Goal: Task Accomplishment & Management: Use online tool/utility

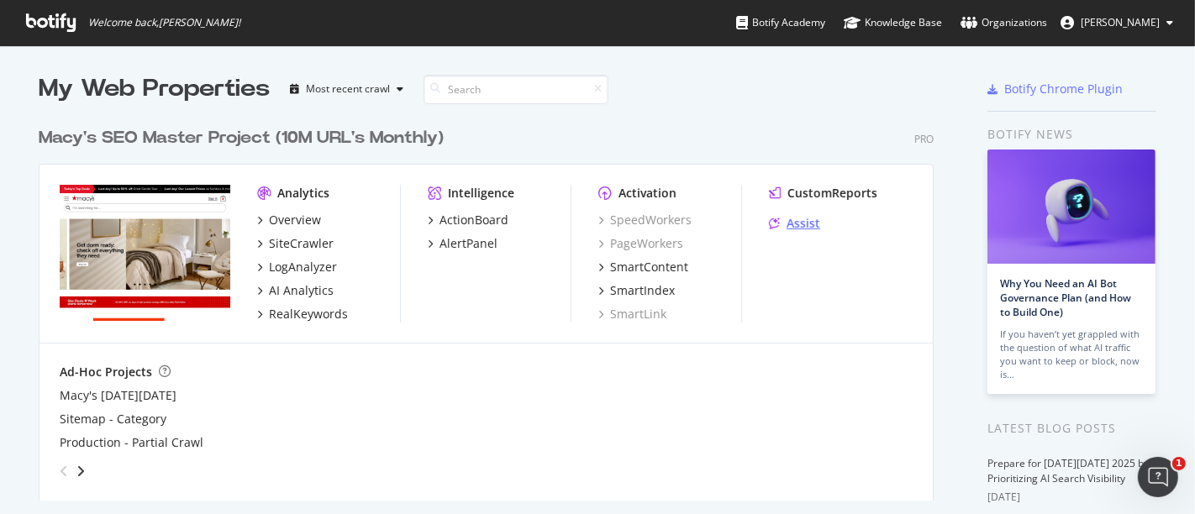
click at [799, 218] on div "Assist" at bounding box center [804, 223] width 34 height 17
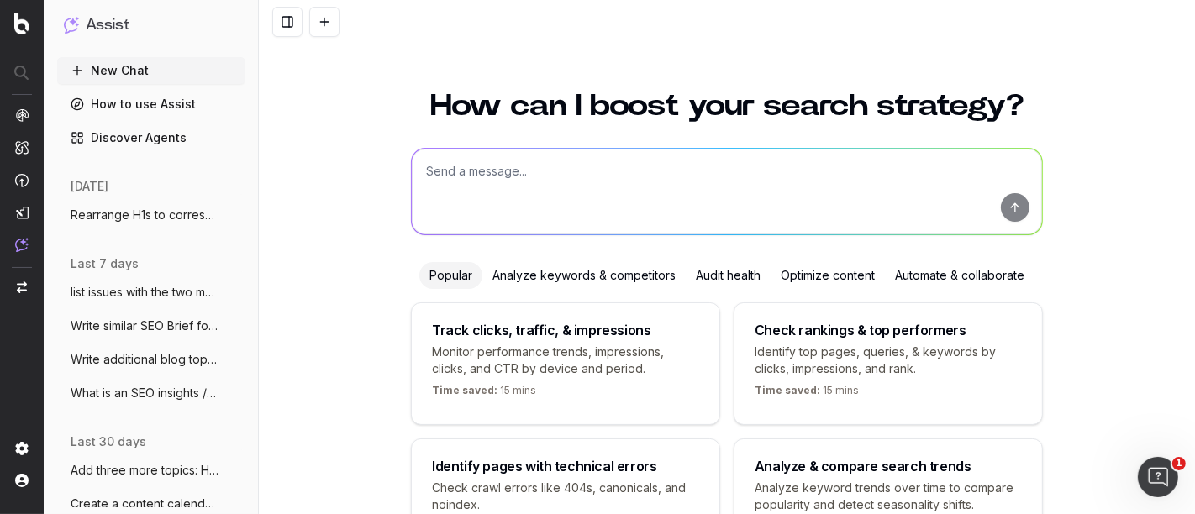
scroll to position [122, 0]
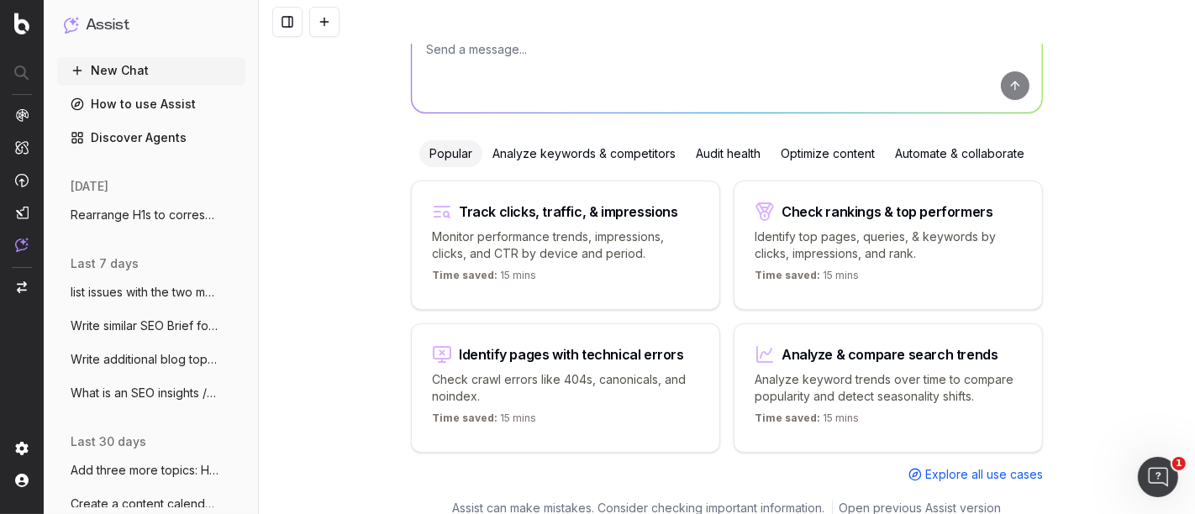
click at [128, 333] on span "Write similar SEO Brief for SEO Briefs:" at bounding box center [145, 326] width 148 height 17
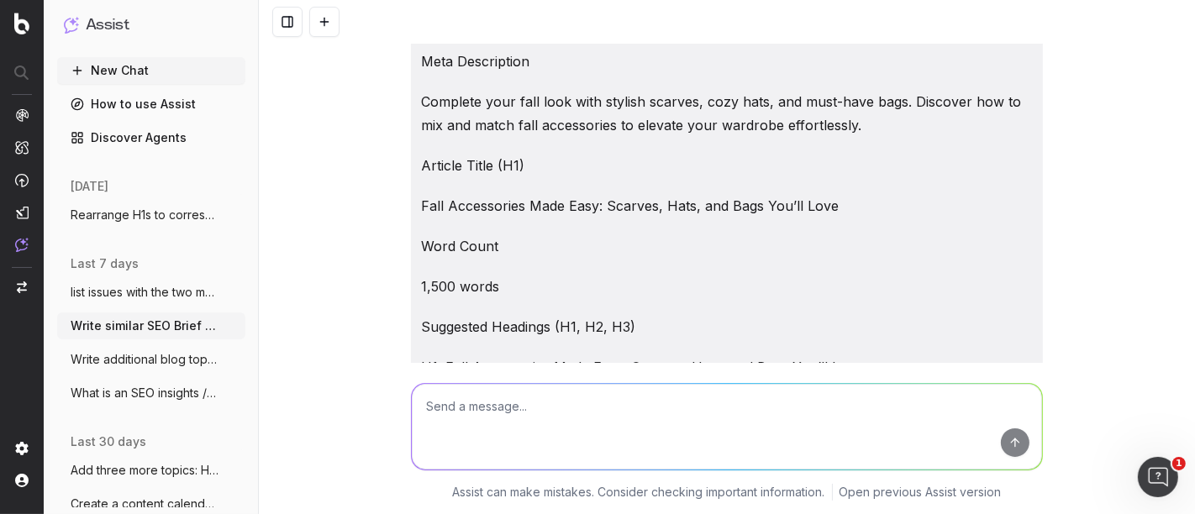
click at [445, 418] on textarea at bounding box center [727, 427] width 630 height 86
click at [596, 418] on textarea "Write SEO Brief for:" at bounding box center [727, 427] width 630 height 86
click at [571, 411] on textarea "Write SEO Brief for:" at bounding box center [727, 427] width 630 height 86
paste textarea "The Power of Monochrome: How to Nail a Head-to-Toe Look"
type textarea "Write SEO Brief for: The Power of Monochrome: How to Nail a Head-to-Toe Look"
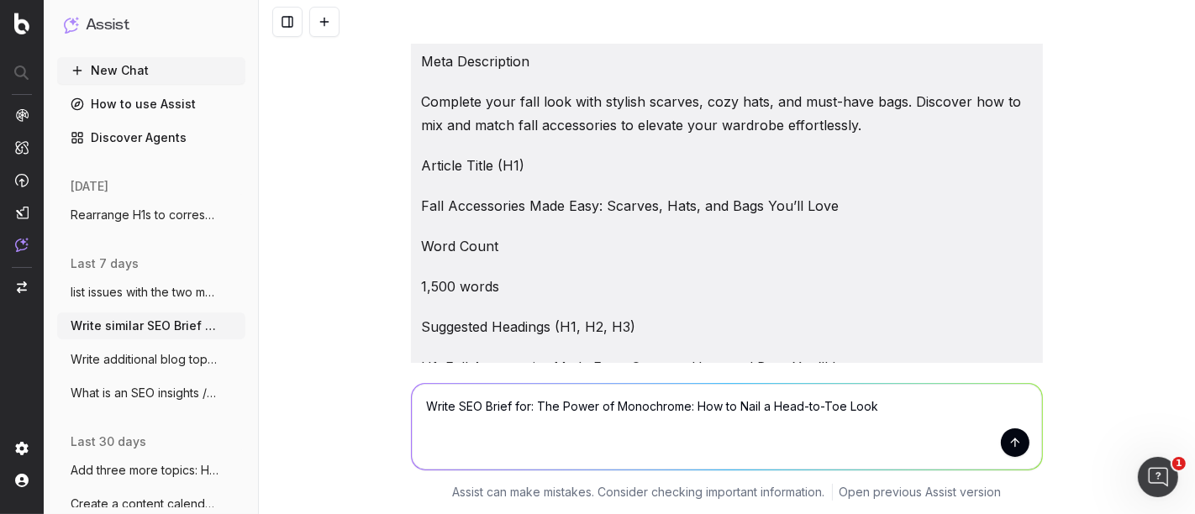
click at [1003, 445] on button "submit" at bounding box center [1015, 443] width 29 height 29
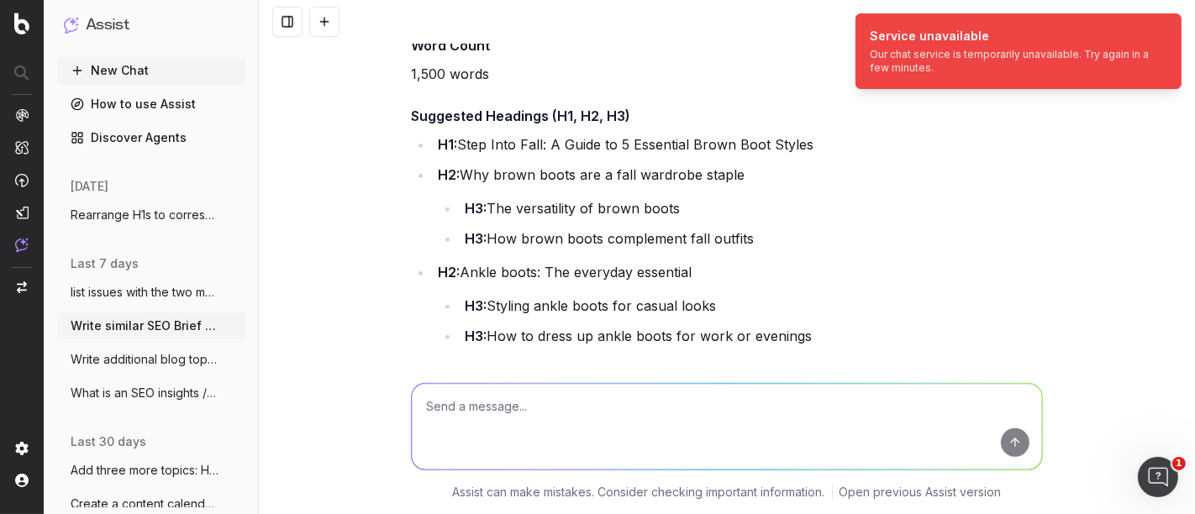
scroll to position [6658, 0]
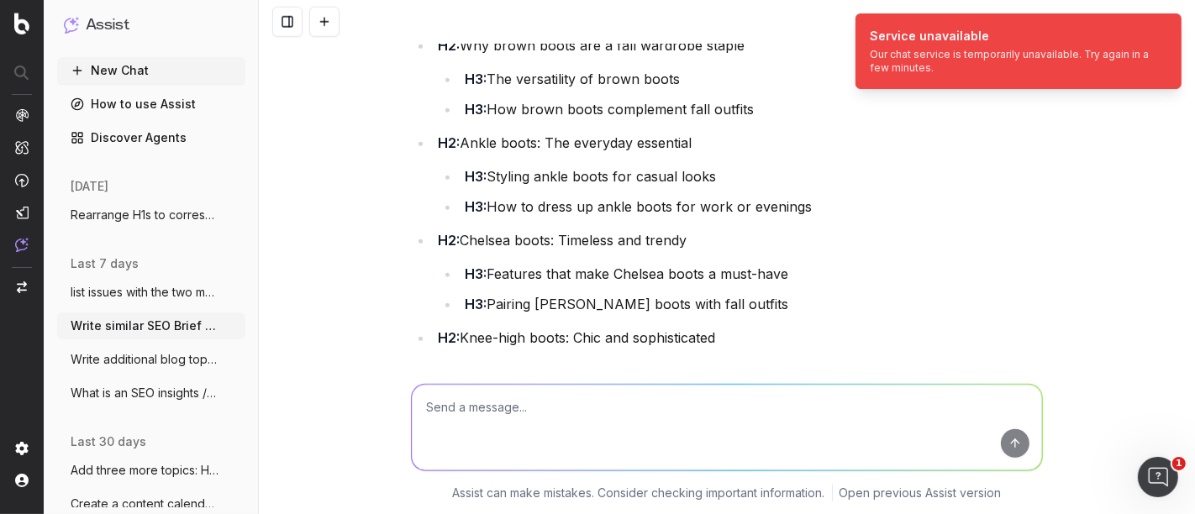
drag, startPoint x: 1186, startPoint y: 34, endPoint x: 1186, endPoint y: 432, distance: 397.5
click at [1186, 432] on body "Service unavailable Our chat service is temporarily unavailable. Try again in a…" at bounding box center [597, 257] width 1195 height 514
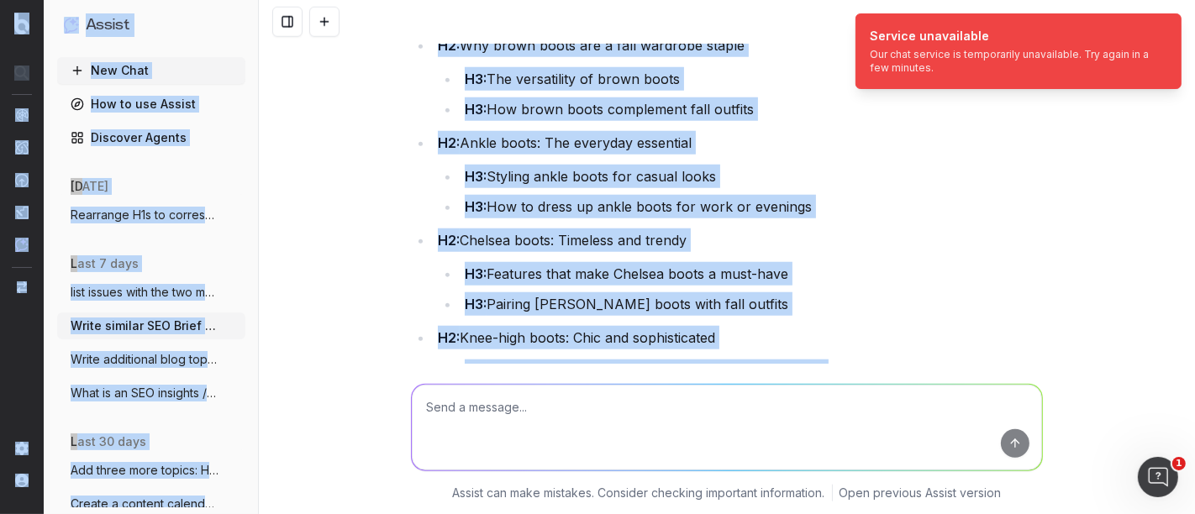
click at [956, 253] on li "H2: Chelsea boots: Timeless and trendy H3: Features that make Chelsea boots a m…" at bounding box center [738, 272] width 610 height 87
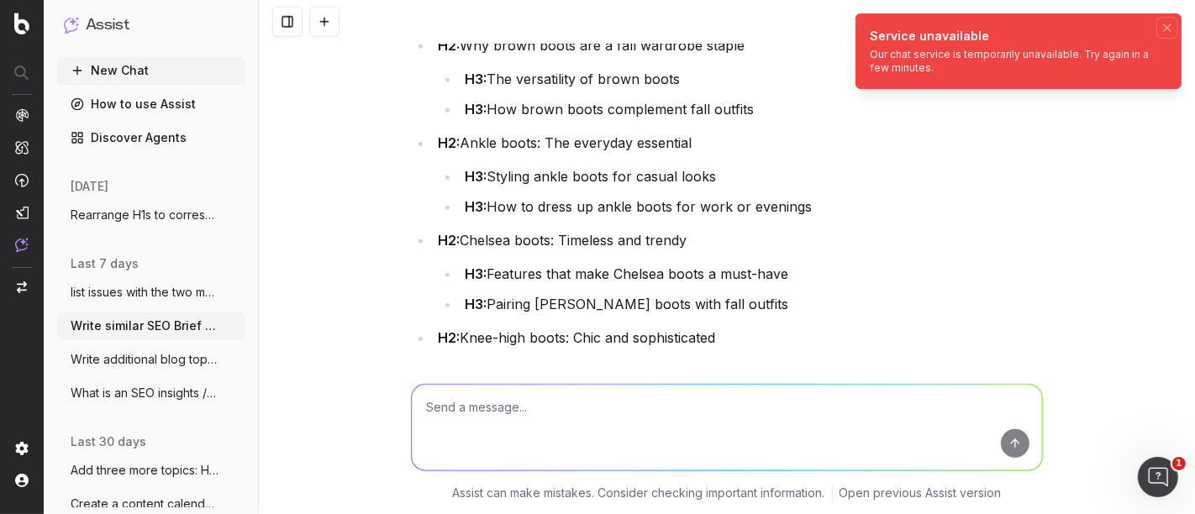
click at [1169, 27] on icon "Notifications (F8)" at bounding box center [1166, 27] width 13 height 13
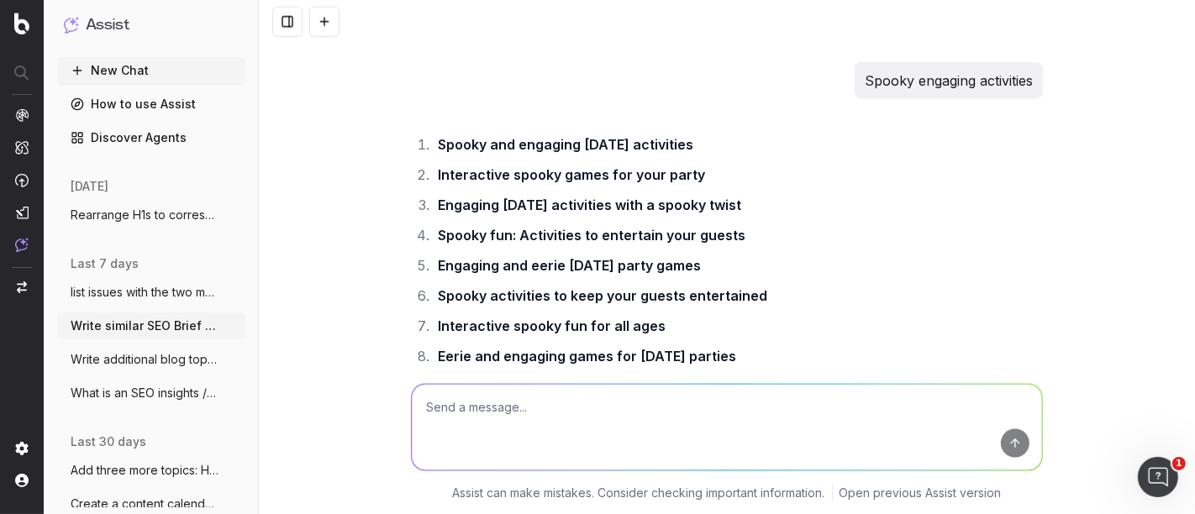
scroll to position [289261, 0]
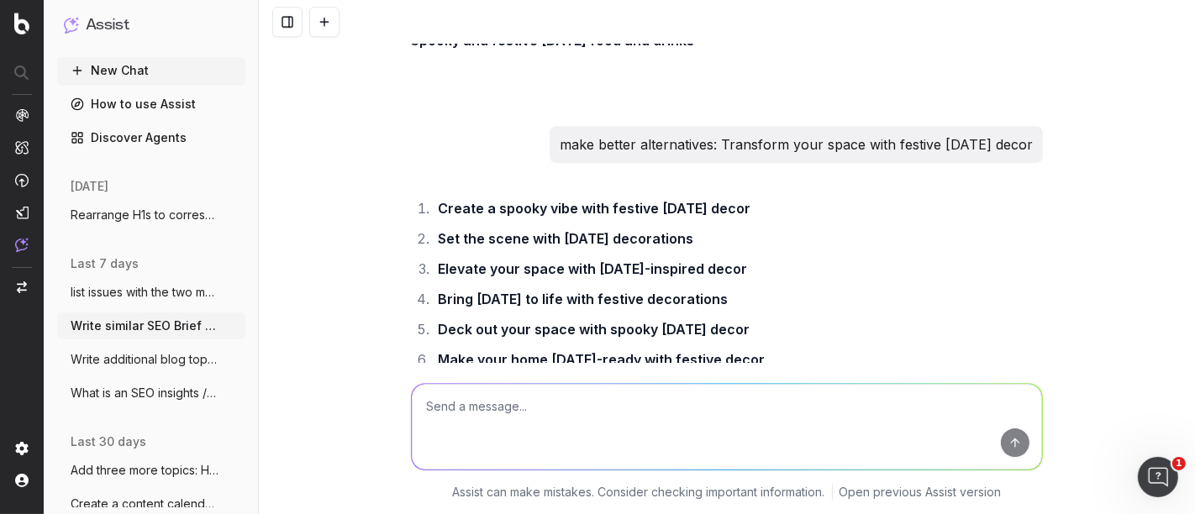
click at [137, 69] on button "New Chat" at bounding box center [151, 70] width 188 height 27
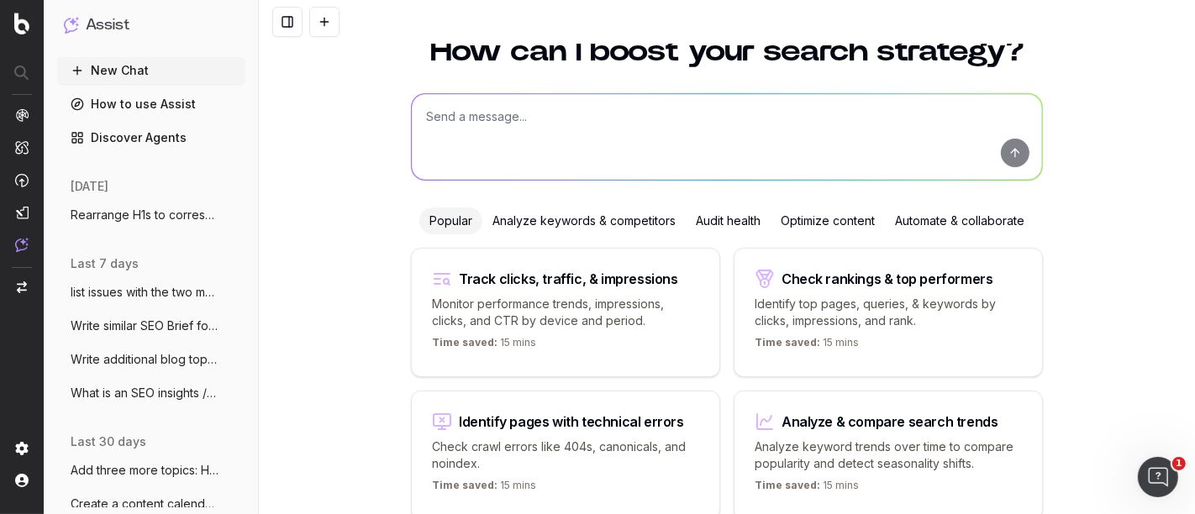
scroll to position [29, 0]
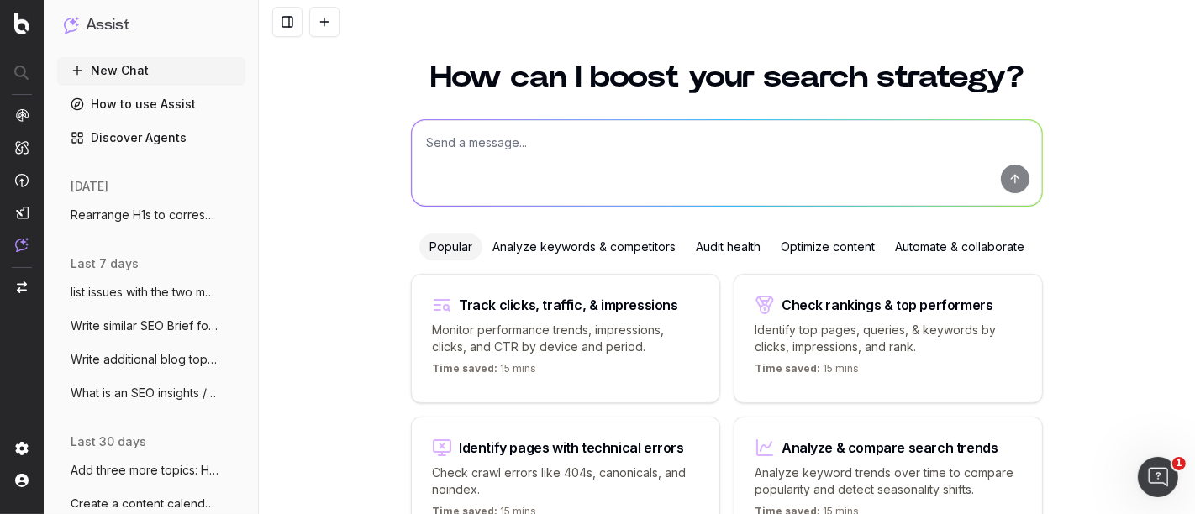
click at [568, 160] on textarea at bounding box center [727, 163] width 630 height 86
paste textarea "Write SEO Brief for: The Power of Monochrome: How to Nail a Head-to-Toe Look"
type textarea "Write SEO Brief for: The Power of Monochrome: How to Nail a Head-to-Toe Look"
click at [1013, 178] on button "submit" at bounding box center [1015, 179] width 29 height 29
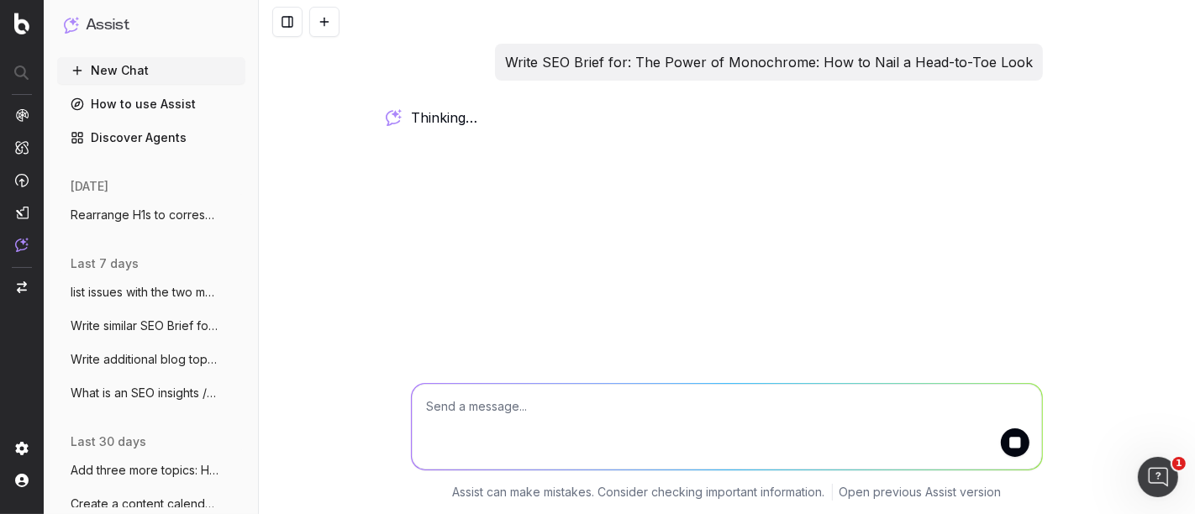
scroll to position [0, 0]
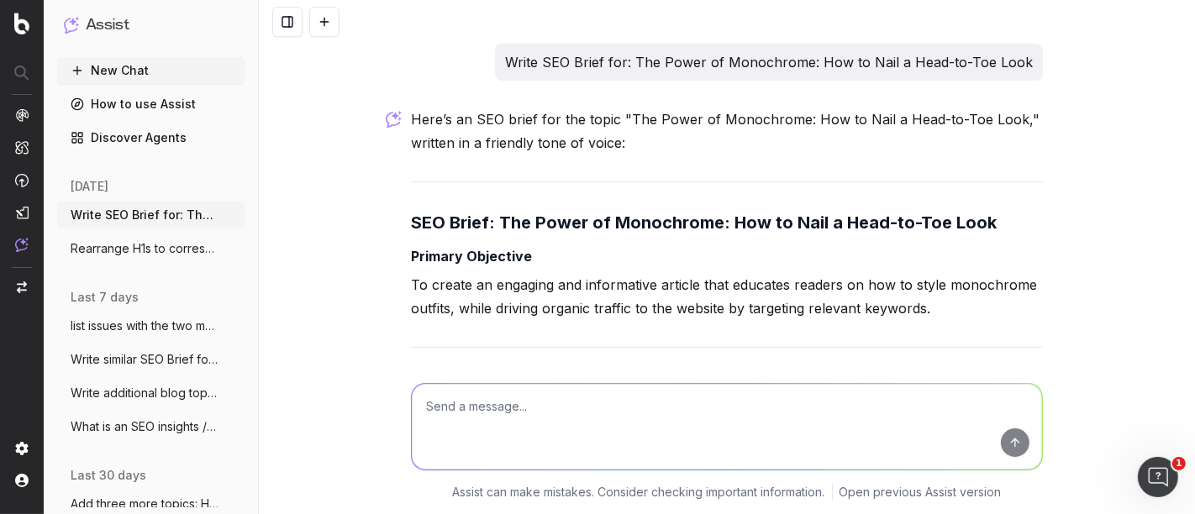
scroll to position [2270, 0]
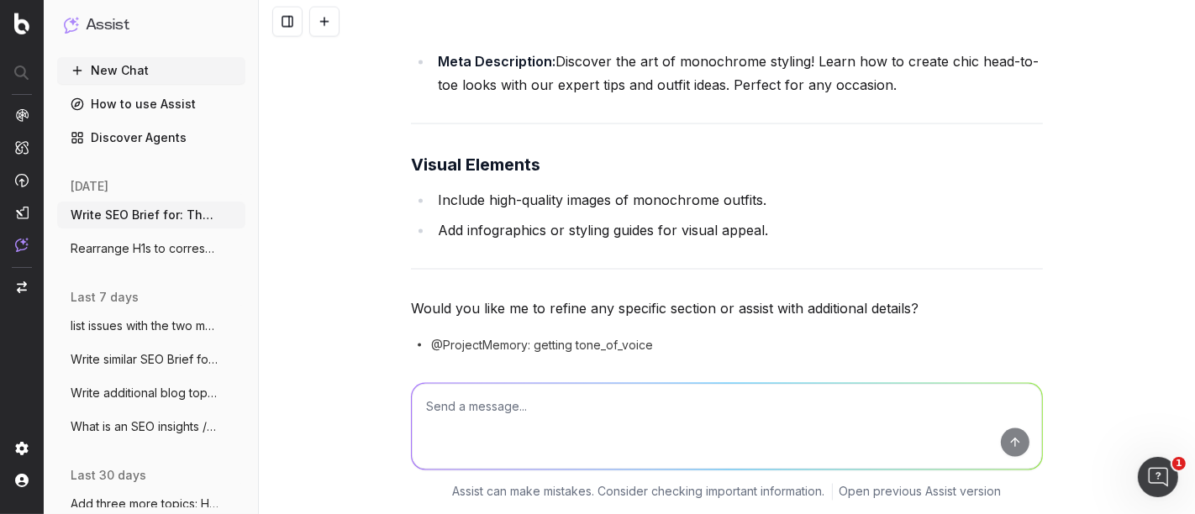
click at [492, 408] on textarea at bounding box center [727, 427] width 630 height 86
paste textarea "SEO Brief Meta Title Why Suede is a Must-Have This Season Meta Description Disc…"
type textarea "Make into this format: SEO Brief Meta Title Why Suede is a Must-Have This Seaso…"
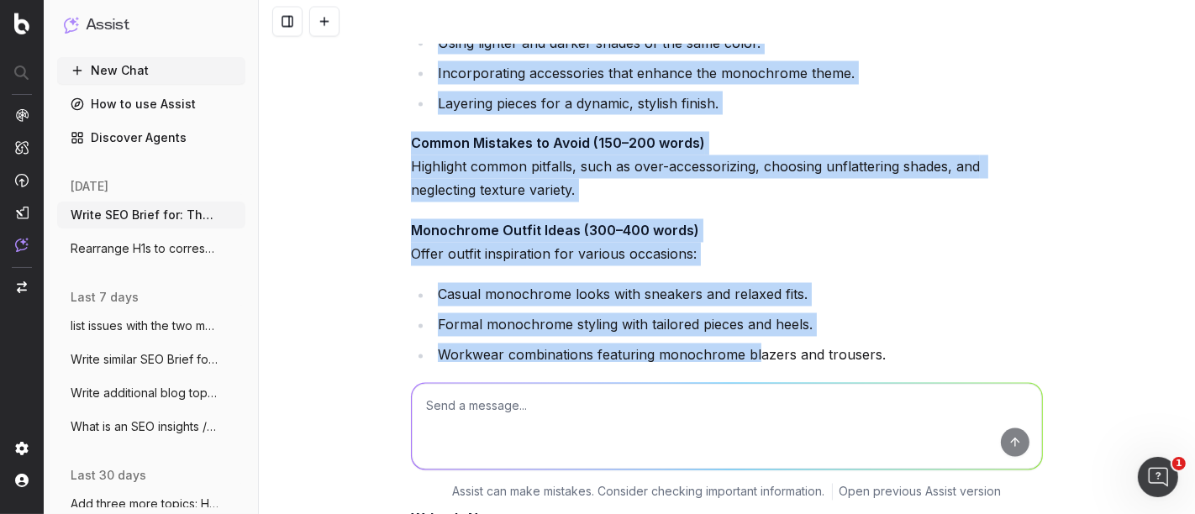
scroll to position [8421, 0]
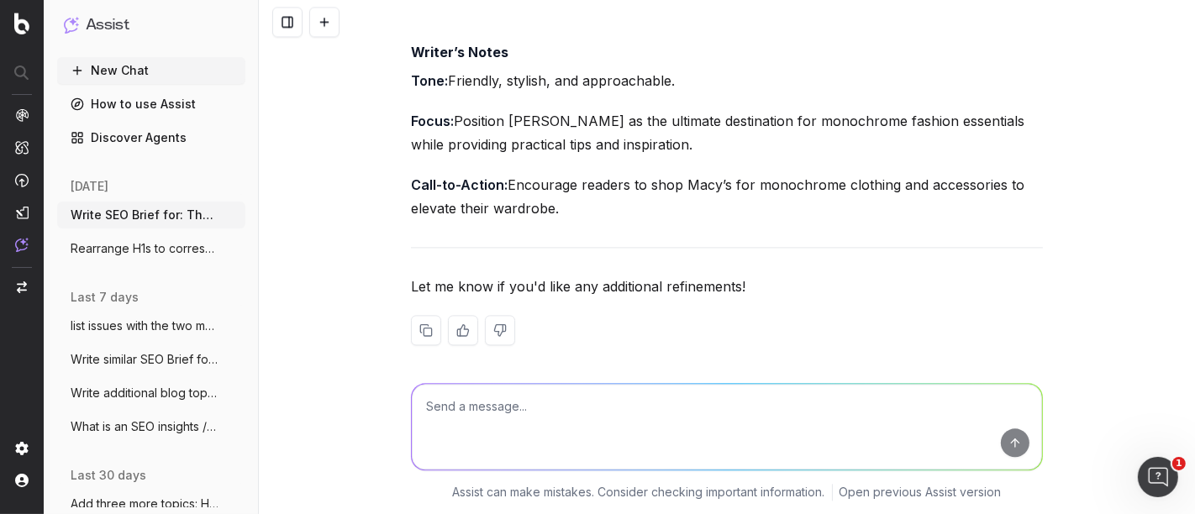
drag, startPoint x: 401, startPoint y: 313, endPoint x: 767, endPoint y: 203, distance: 382.3
copy div "Meta Title The Power of Monochrome: How to Nail a Head-to-Toe Look Meta Descrip…"
click at [502, 411] on textarea at bounding box center [727, 427] width 630 height 86
type textarea "Write SEO article from SEO Brief:"
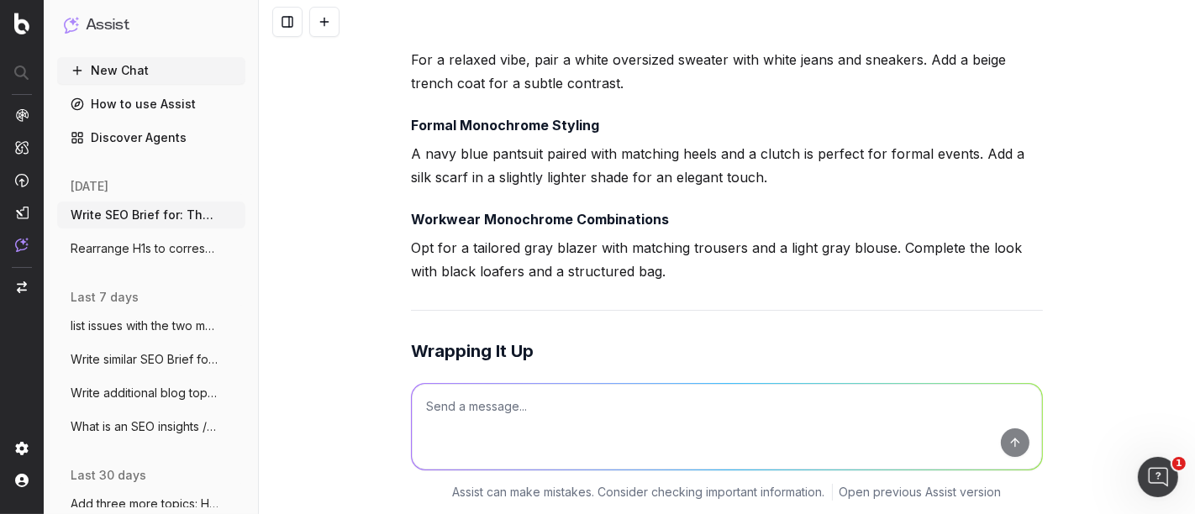
scroll to position [10832, 0]
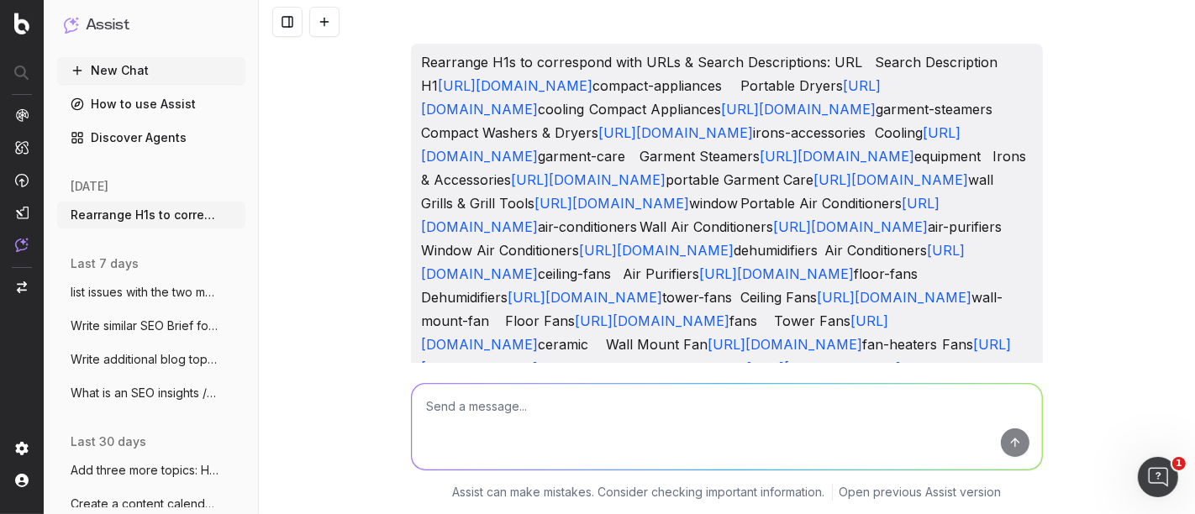
scroll to position [0, 133]
